Goal: Obtain resource: Download file/media

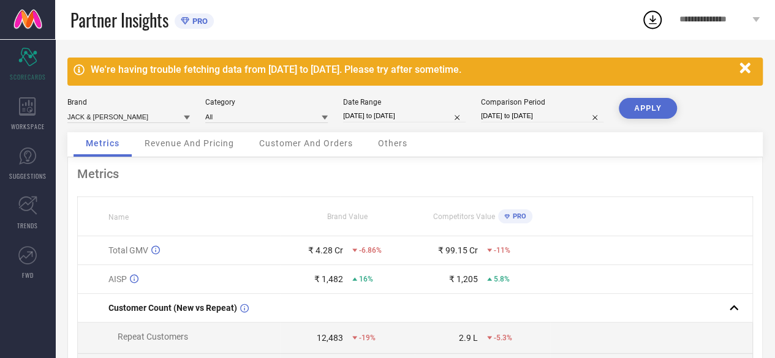
click at [325, 118] on icon at bounding box center [325, 118] width 6 height 4
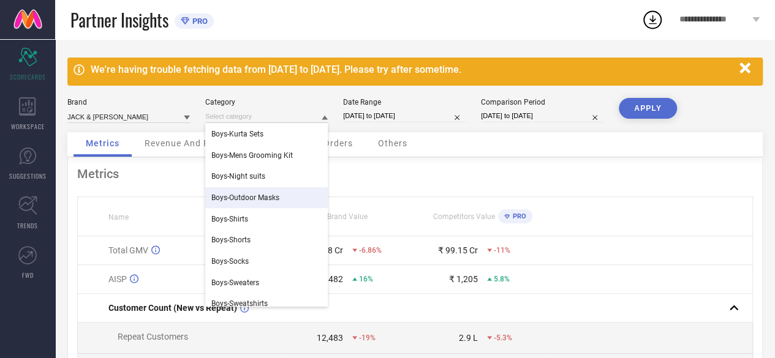
scroll to position [198, 0]
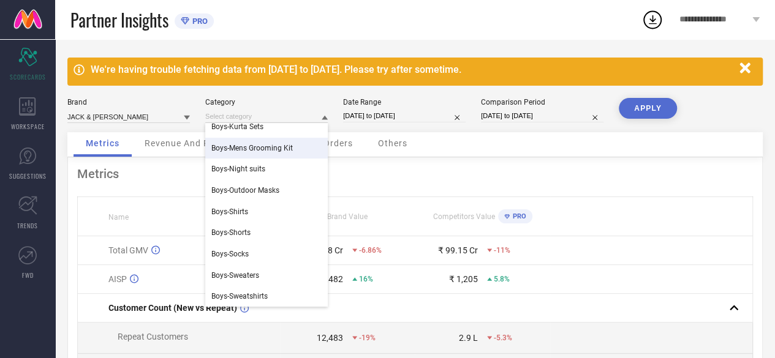
click at [385, 180] on div "Metrics" at bounding box center [414, 174] width 675 height 15
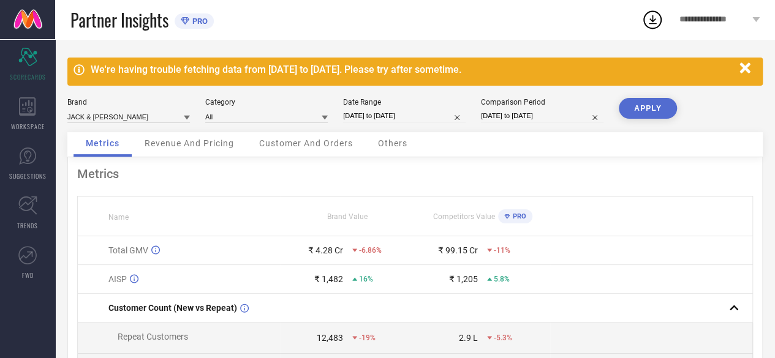
click at [303, 144] on span "Customer And Orders" at bounding box center [306, 143] width 94 height 10
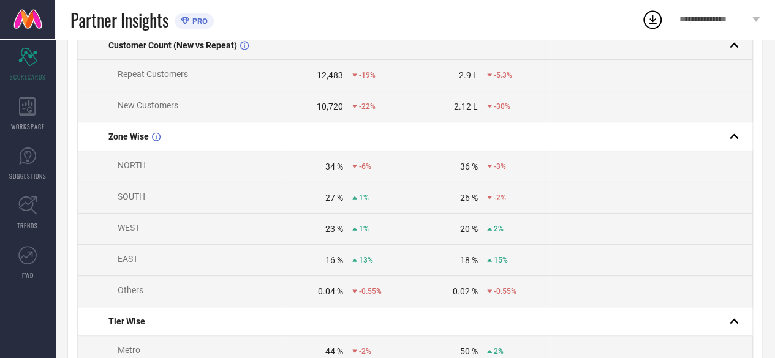
scroll to position [238, 0]
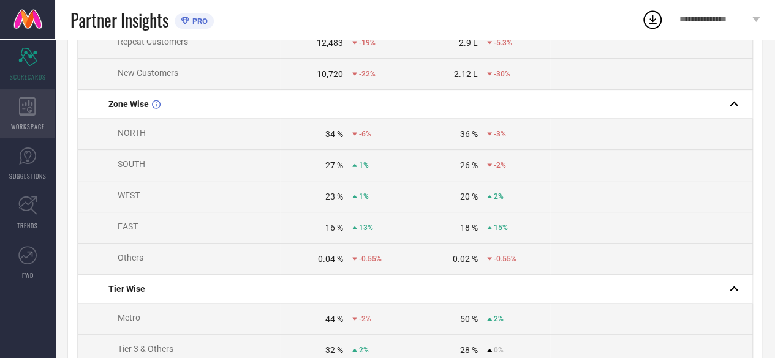
click at [43, 108] on div "WORKSPACE" at bounding box center [27, 113] width 55 height 49
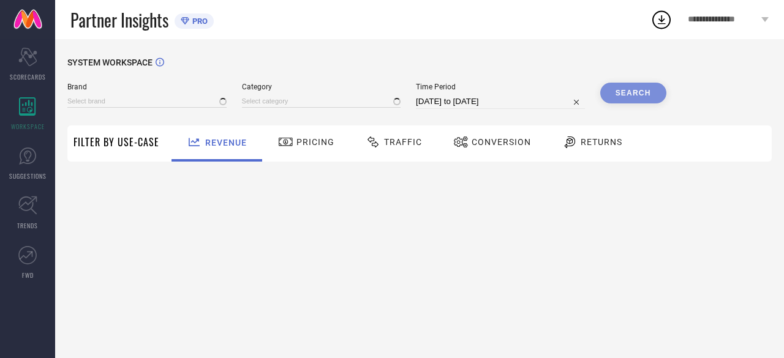
type input "JACK & [PERSON_NAME]"
type input "All"
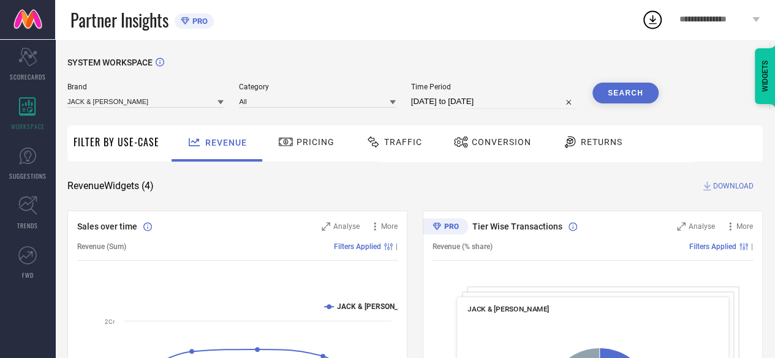
click at [406, 149] on div "Traffic" at bounding box center [394, 142] width 62 height 21
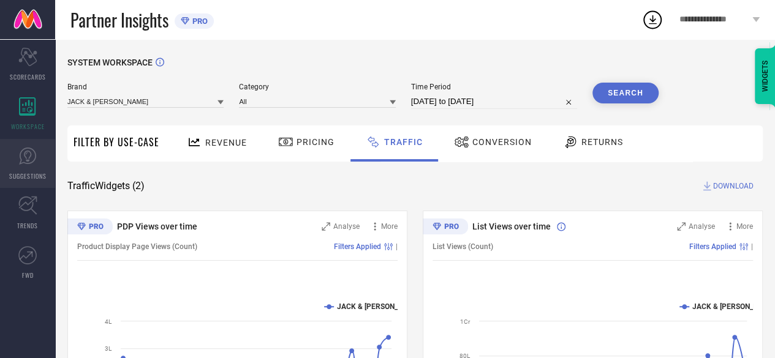
click at [28, 159] on icon at bounding box center [27, 156] width 18 height 18
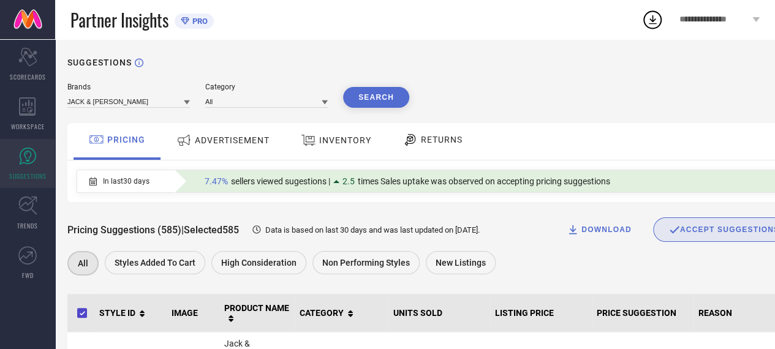
click at [182, 265] on span "Styles Added To Cart" at bounding box center [155, 263] width 81 height 10
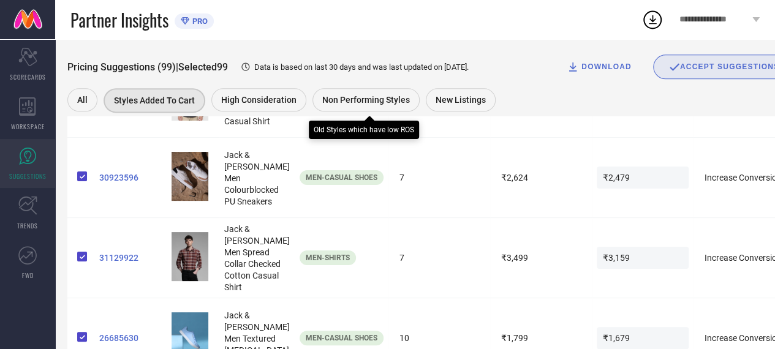
scroll to position [777, 0]
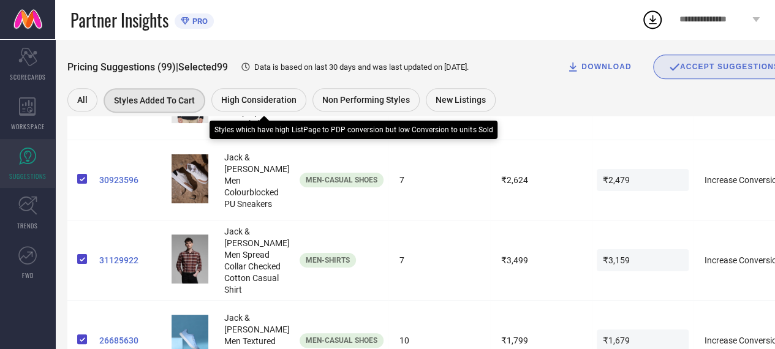
click at [261, 107] on div "High Consideration" at bounding box center [258, 99] width 95 height 23
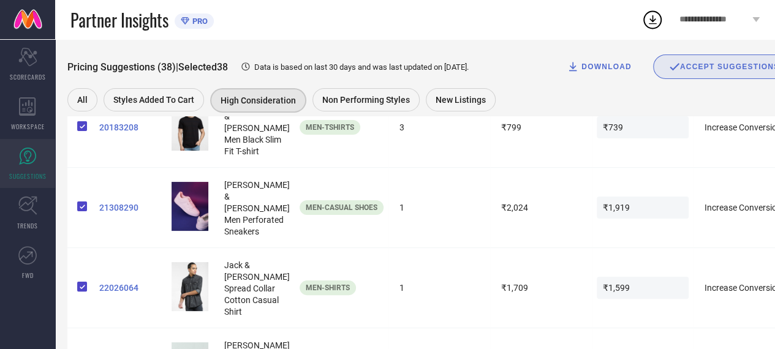
scroll to position [1988, 0]
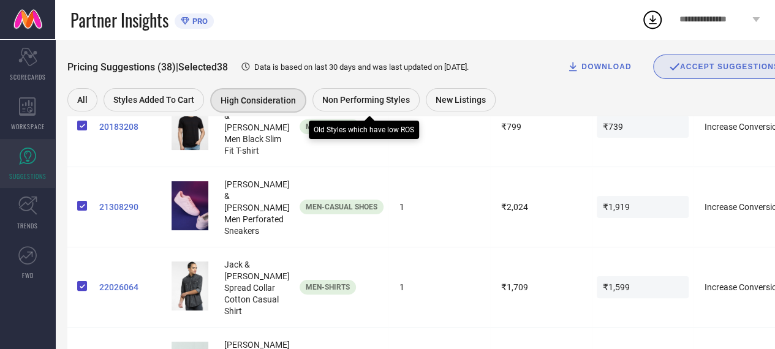
click at [371, 96] on span "Non Performing Styles" at bounding box center [366, 100] width 88 height 10
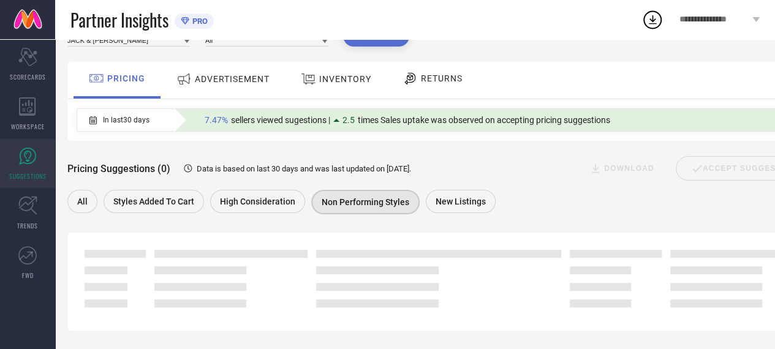
click at [28, 204] on icon at bounding box center [27, 206] width 18 height 18
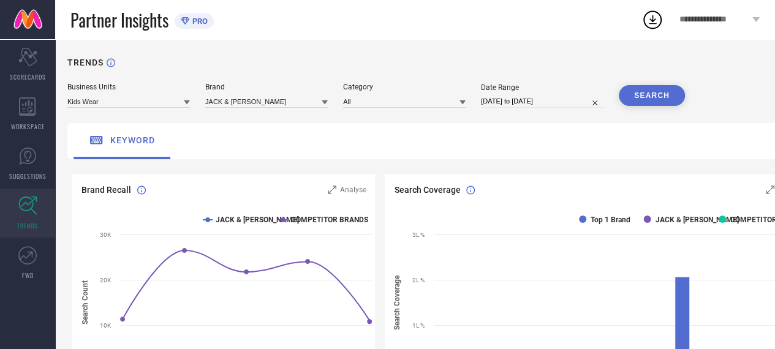
click at [189, 105] on icon at bounding box center [187, 102] width 6 height 6
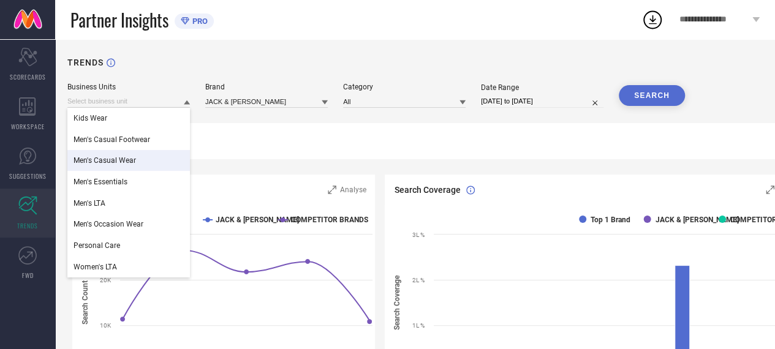
click at [134, 160] on span "Men's Casual Wear" at bounding box center [104, 160] width 62 height 9
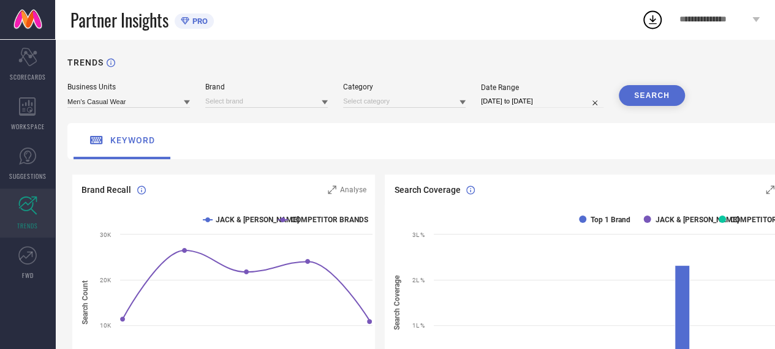
click at [647, 88] on button "SEARCH" at bounding box center [652, 95] width 66 height 21
click at [322, 103] on icon at bounding box center [325, 102] width 6 height 6
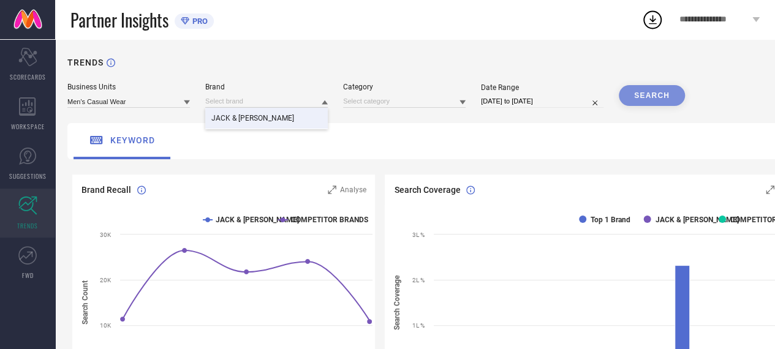
click at [289, 120] on div "JACK & [PERSON_NAME]" at bounding box center [266, 118] width 122 height 21
click at [660, 96] on div "SEARCH" at bounding box center [652, 95] width 66 height 21
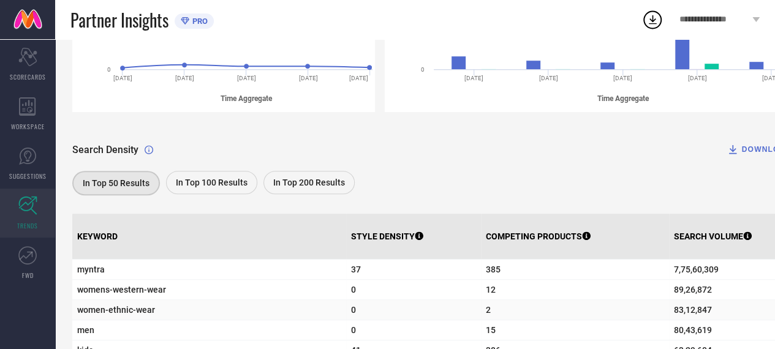
scroll to position [274, 0]
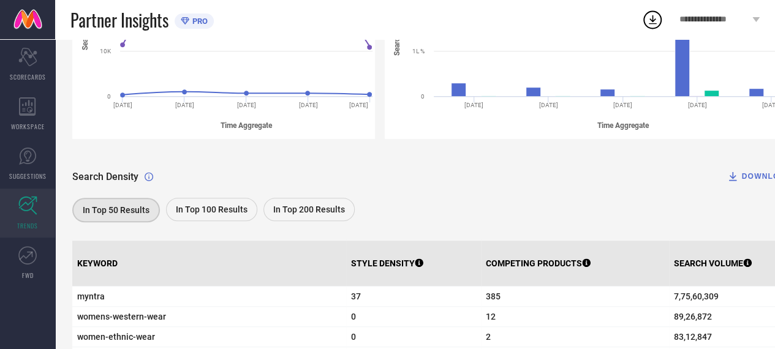
click at [211, 213] on span "In Top 100 Results" at bounding box center [212, 210] width 72 height 10
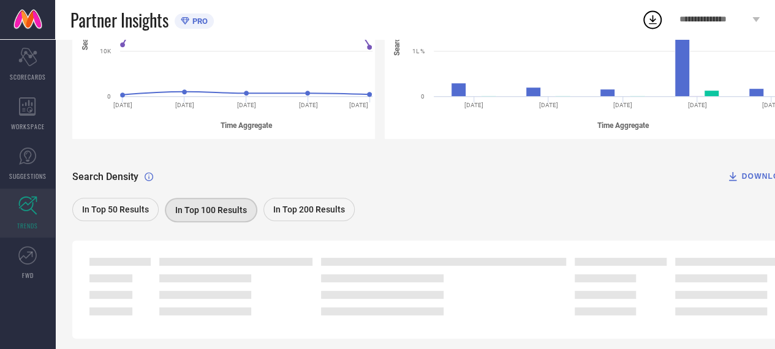
scroll to position [309, 0]
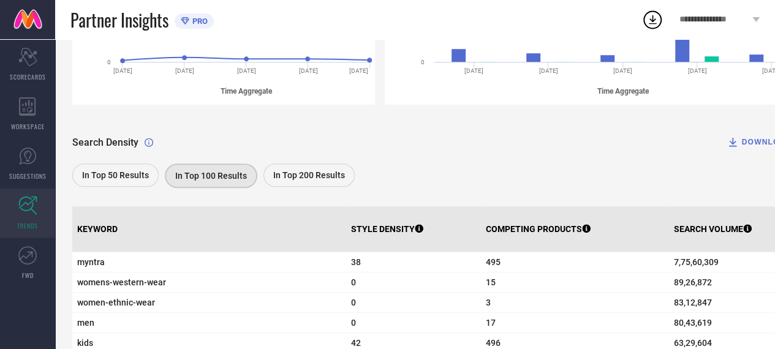
click at [750, 138] on div "DOWNLOAD" at bounding box center [758, 142] width 65 height 12
click at [653, 21] on icon at bounding box center [652, 20] width 22 height 22
